Goal: Learn about a topic

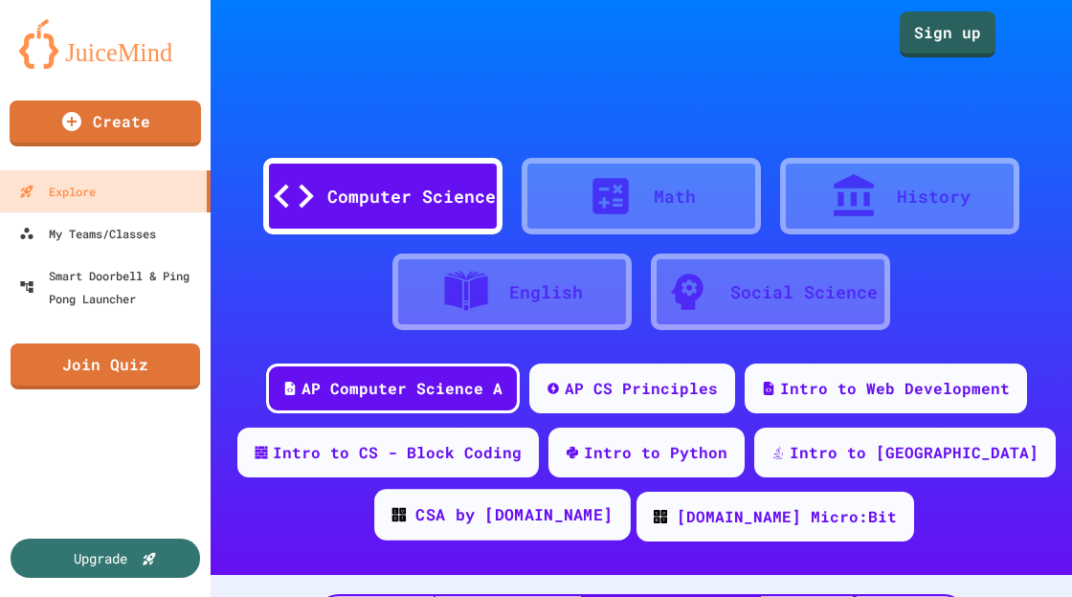
click at [532, 526] on div "CSA by [DOMAIN_NAME]" at bounding box center [502, 515] width 256 height 52
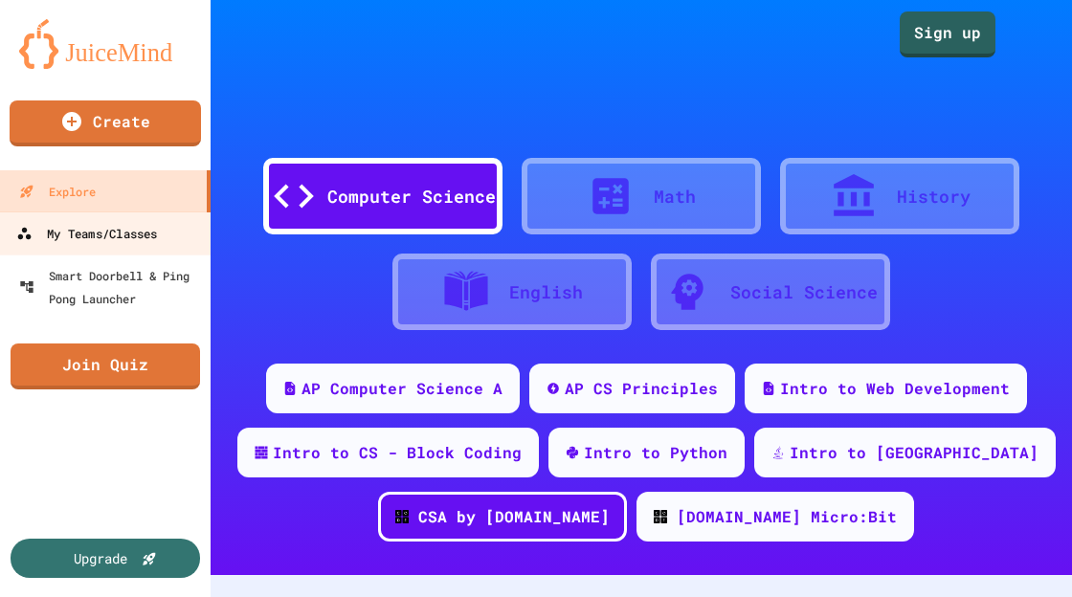
click at [67, 227] on div "My Teams/Classes" at bounding box center [86, 234] width 141 height 24
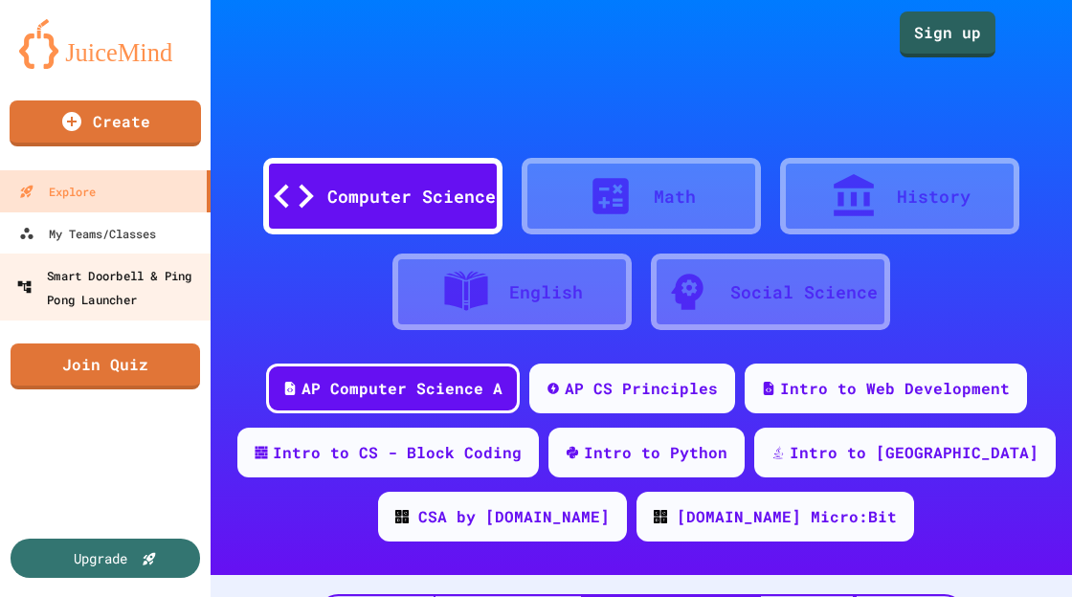
click at [100, 288] on div "Smart Doorbell & Ping Pong Launcher" at bounding box center [110, 286] width 189 height 47
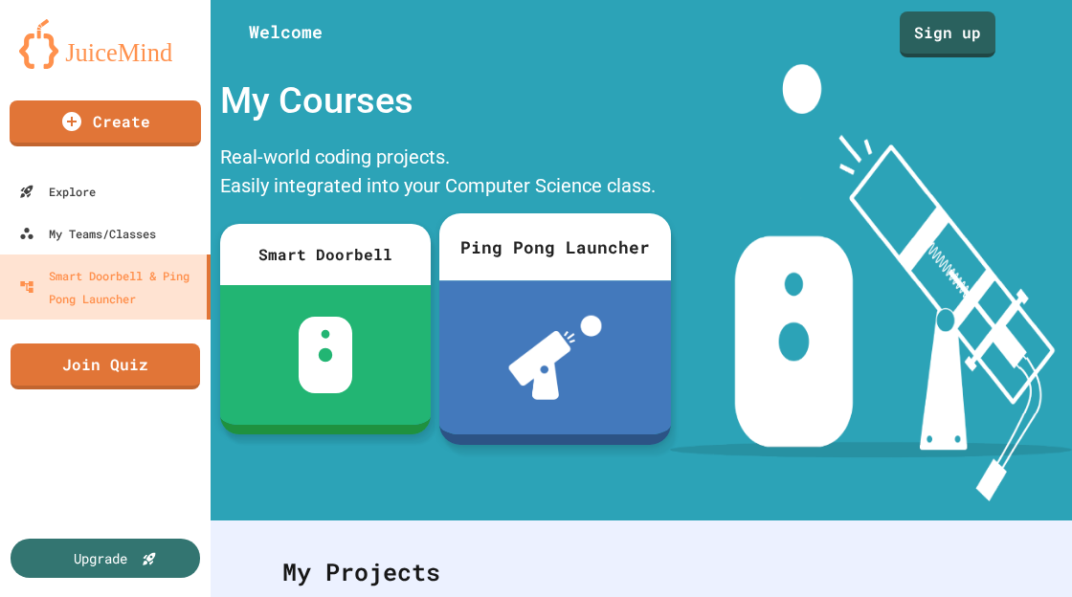
click at [523, 252] on div "Ping Pong Launcher" at bounding box center [555, 246] width 232 height 67
